Goal: Navigation & Orientation: Find specific page/section

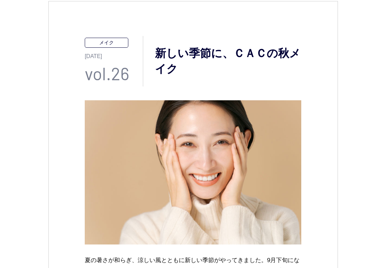
scroll to position [42, 0]
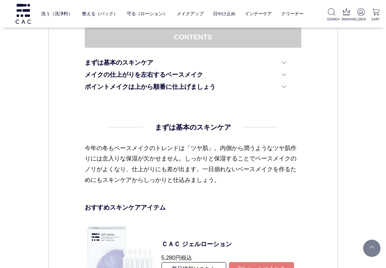
scroll to position [345, 0]
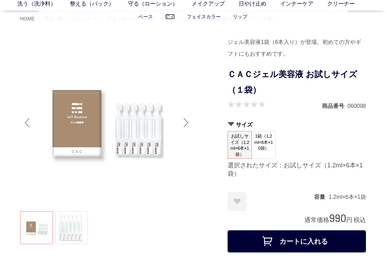
click at [169, 18] on link "アイ" at bounding box center [170, 17] width 10 height 6
